Goal: Find specific page/section: Find specific page/section

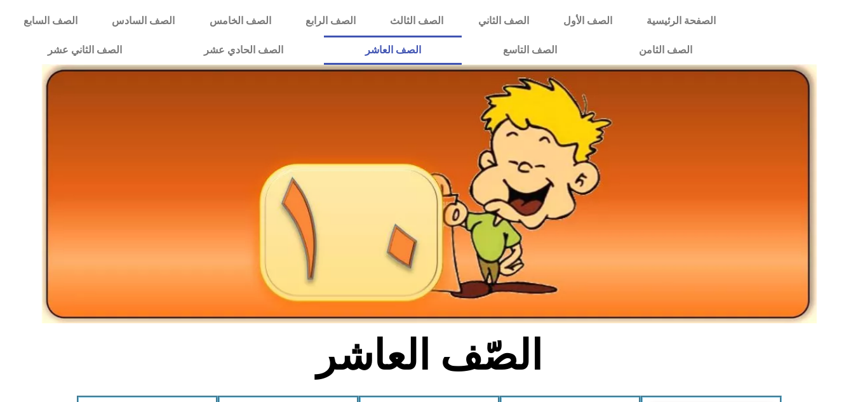
scroll to position [495, 0]
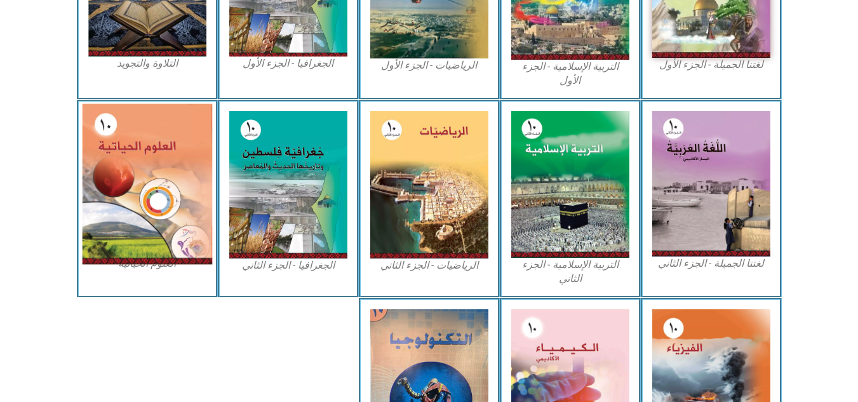
click at [154, 153] on img at bounding box center [147, 184] width 130 height 161
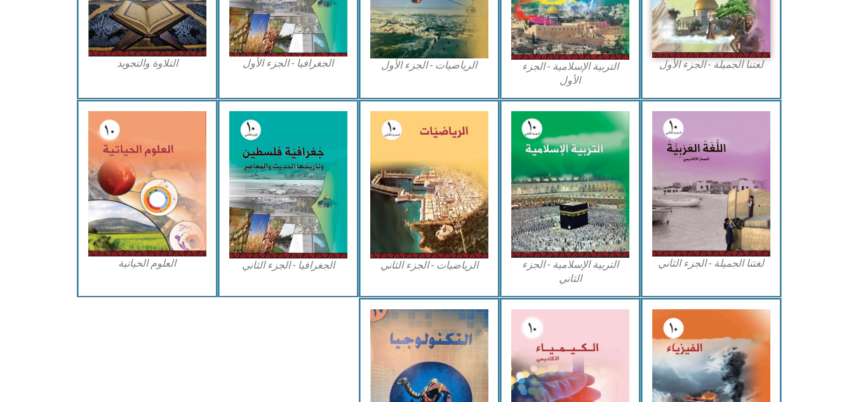
click at [161, 257] on figcaption "العلوم الحياتية" at bounding box center [147, 264] width 118 height 14
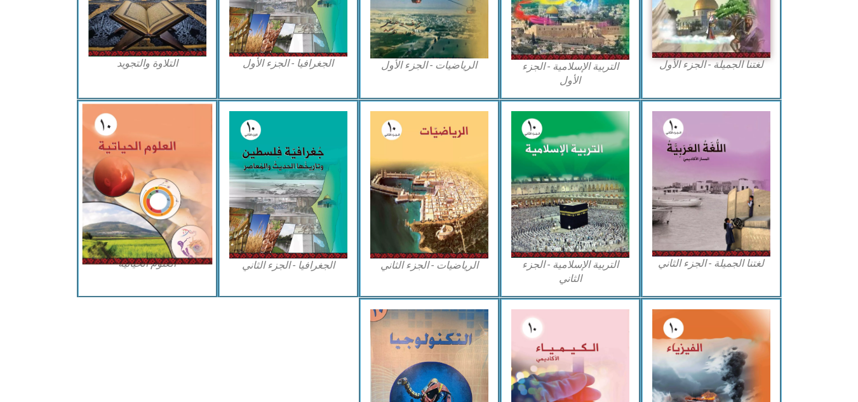
click at [133, 142] on img at bounding box center [147, 184] width 130 height 161
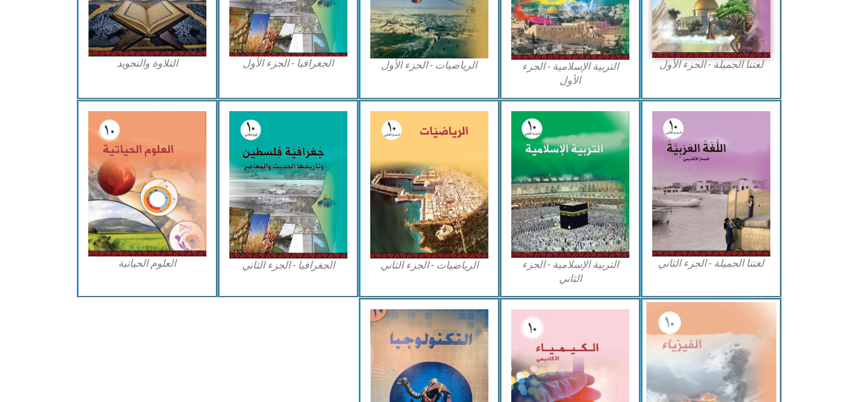
click at [679, 346] on img at bounding box center [711, 382] width 130 height 161
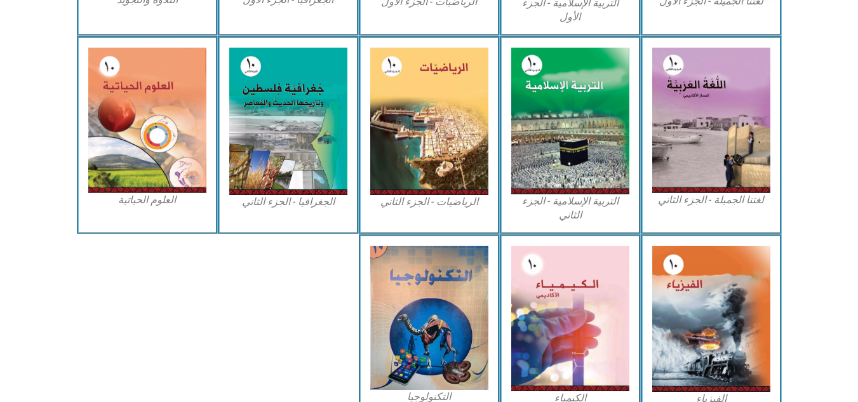
scroll to position [628, 0]
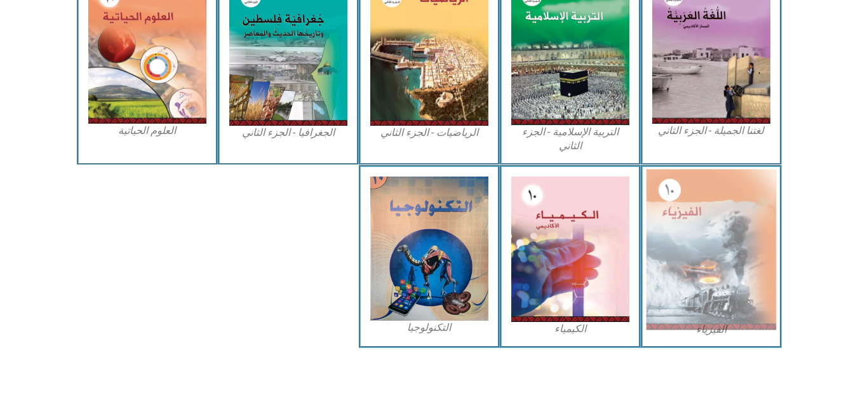
click at [719, 326] on img at bounding box center [711, 249] width 130 height 161
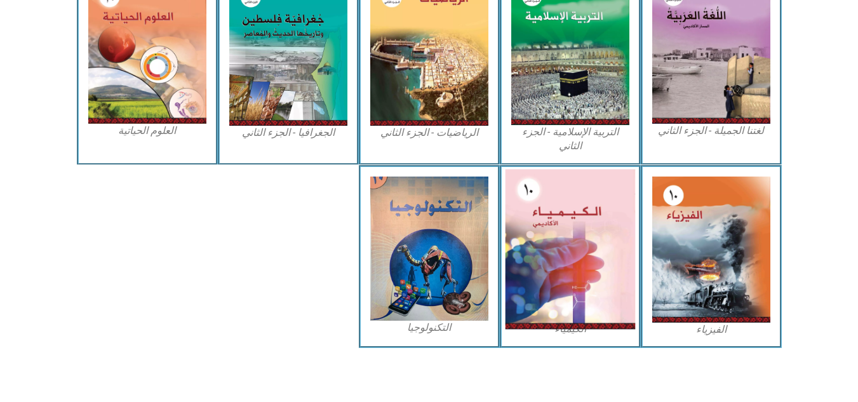
click at [617, 271] on img at bounding box center [570, 249] width 130 height 160
drag, startPoint x: 617, startPoint y: 271, endPoint x: 582, endPoint y: 285, distance: 37.4
click at [582, 285] on img at bounding box center [570, 249] width 130 height 160
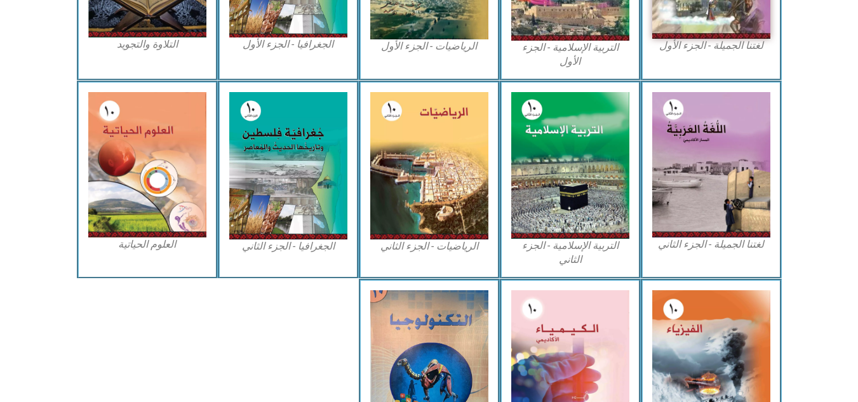
scroll to position [516, 0]
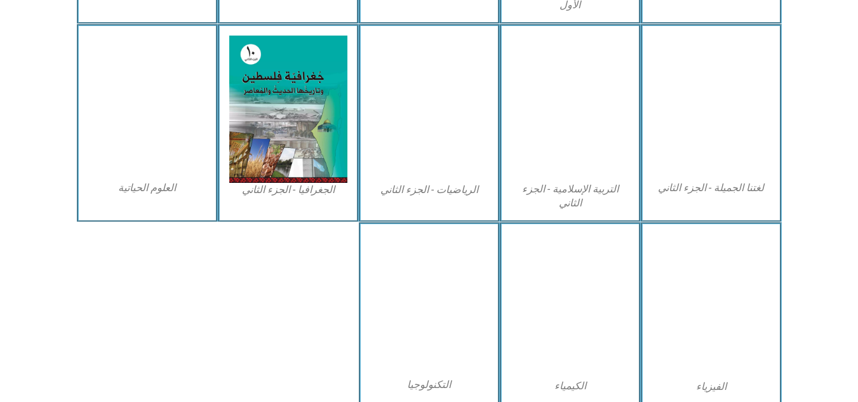
scroll to position [572, 0]
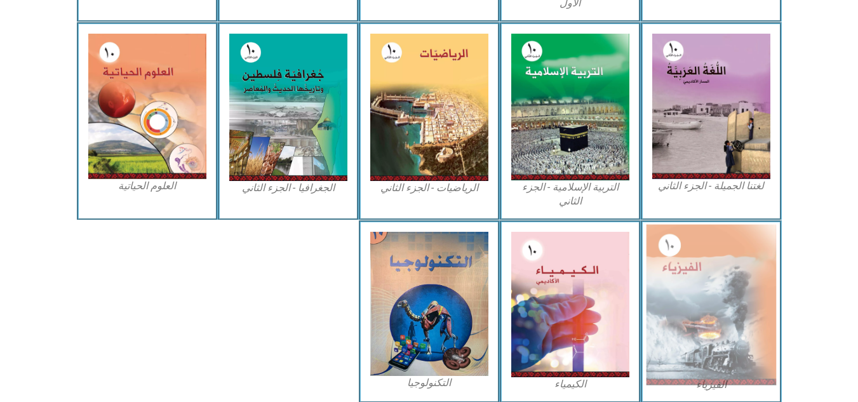
click at [688, 299] on img at bounding box center [711, 304] width 130 height 161
drag, startPoint x: 688, startPoint y: 299, endPoint x: 704, endPoint y: 374, distance: 77.4
click at [704, 374] on img at bounding box center [711, 304] width 130 height 161
click at [709, 380] on img at bounding box center [711, 304] width 130 height 161
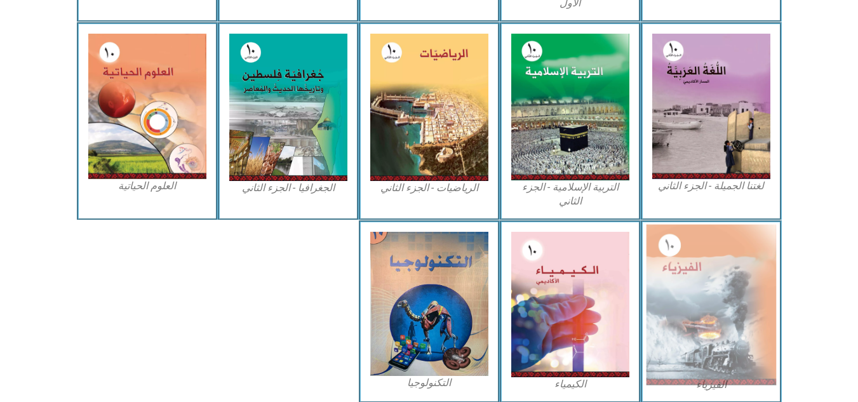
click at [709, 380] on img at bounding box center [711, 304] width 130 height 161
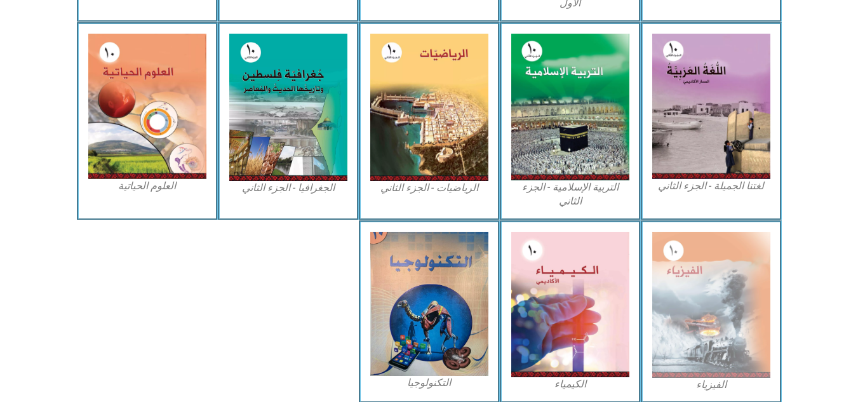
click at [713, 382] on figcaption "الفيزياء" at bounding box center [711, 385] width 118 height 14
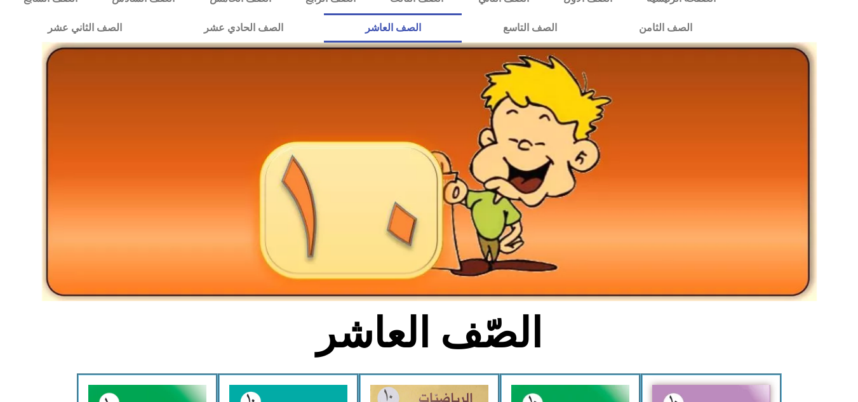
scroll to position [0, 0]
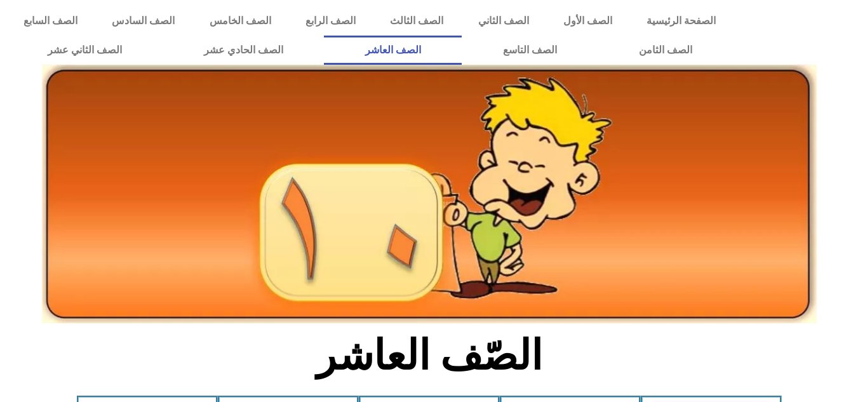
click at [462, 55] on link "الصف العاشر" at bounding box center [393, 50] width 138 height 29
